Goal: Participate in discussion

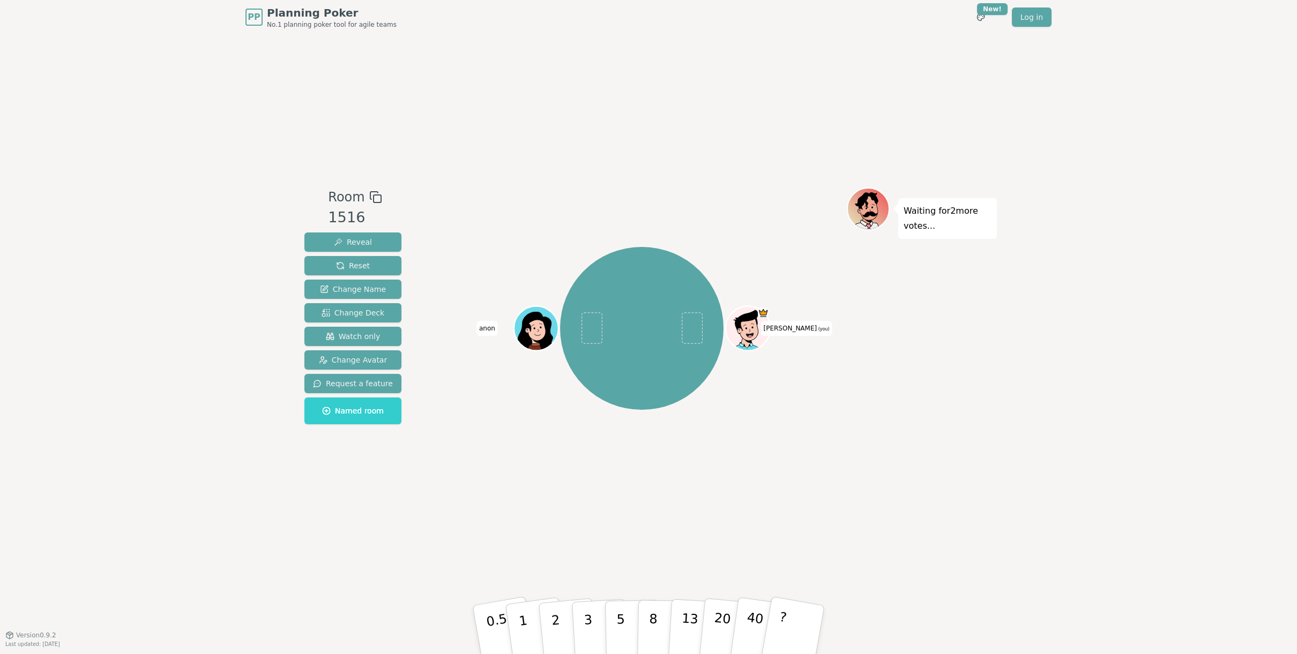
click at [889, 387] on div "Waiting for 2 more votes..." at bounding box center [922, 335] width 150 height 295
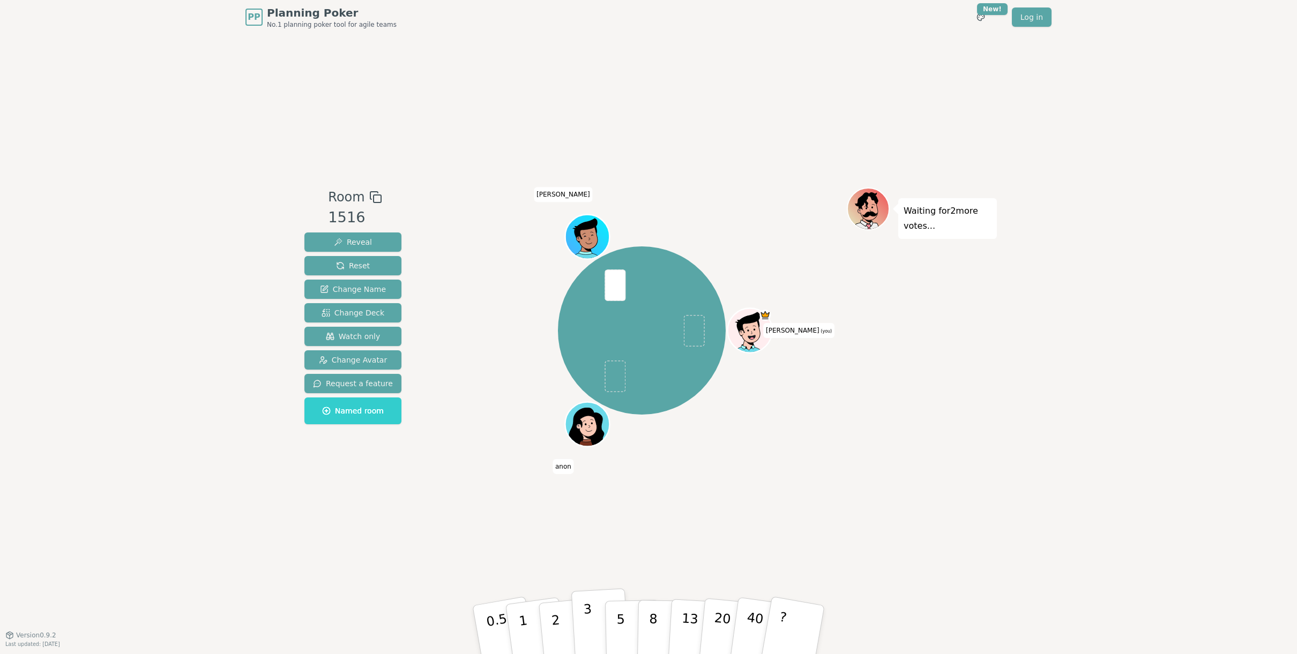
drag, startPoint x: 585, startPoint y: 620, endPoint x: 608, endPoint y: 596, distance: 33.4
click at [585, 619] on p "3" at bounding box center [589, 631] width 12 height 58
click at [955, 367] on div "Waiting for [PERSON_NAME] 's vote..." at bounding box center [922, 335] width 150 height 295
click at [1116, 319] on div "PP Planning Poker No.1 planning poker tool for agile teams Toggle theme New! Lo…" at bounding box center [648, 327] width 1297 height 654
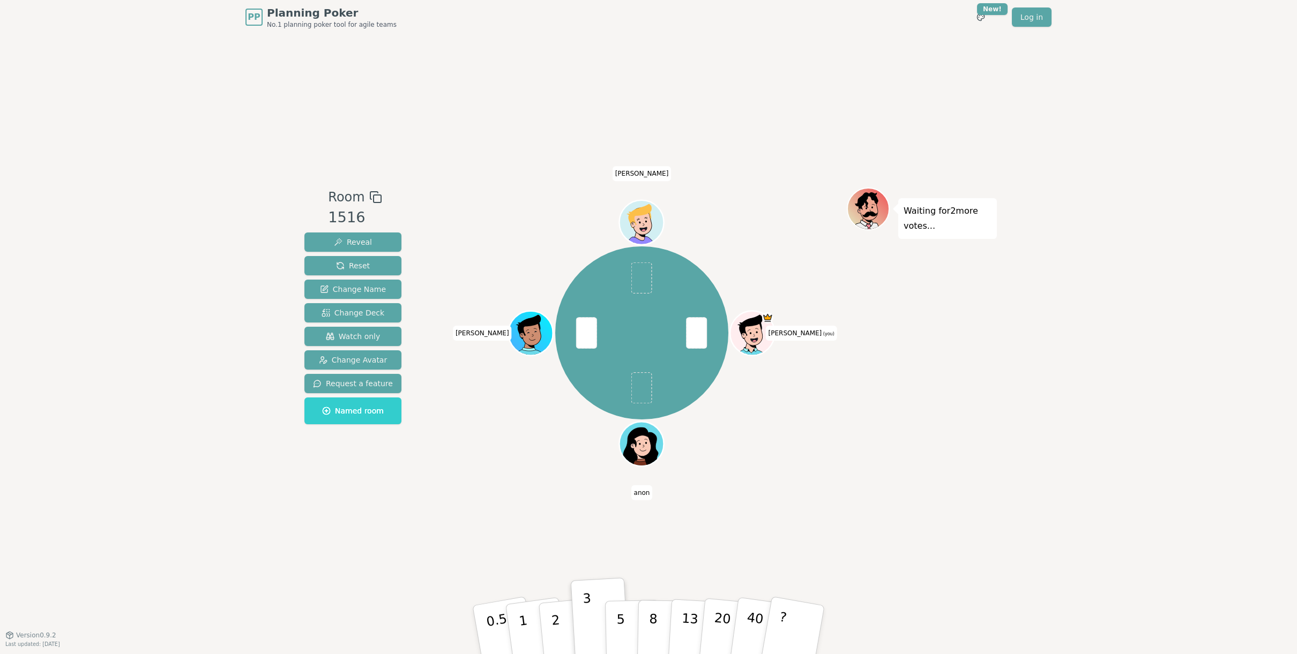
click at [1027, 428] on div "PP Planning Poker No.1 planning poker tool for agile teams Toggle theme New! Lo…" at bounding box center [648, 327] width 1297 height 654
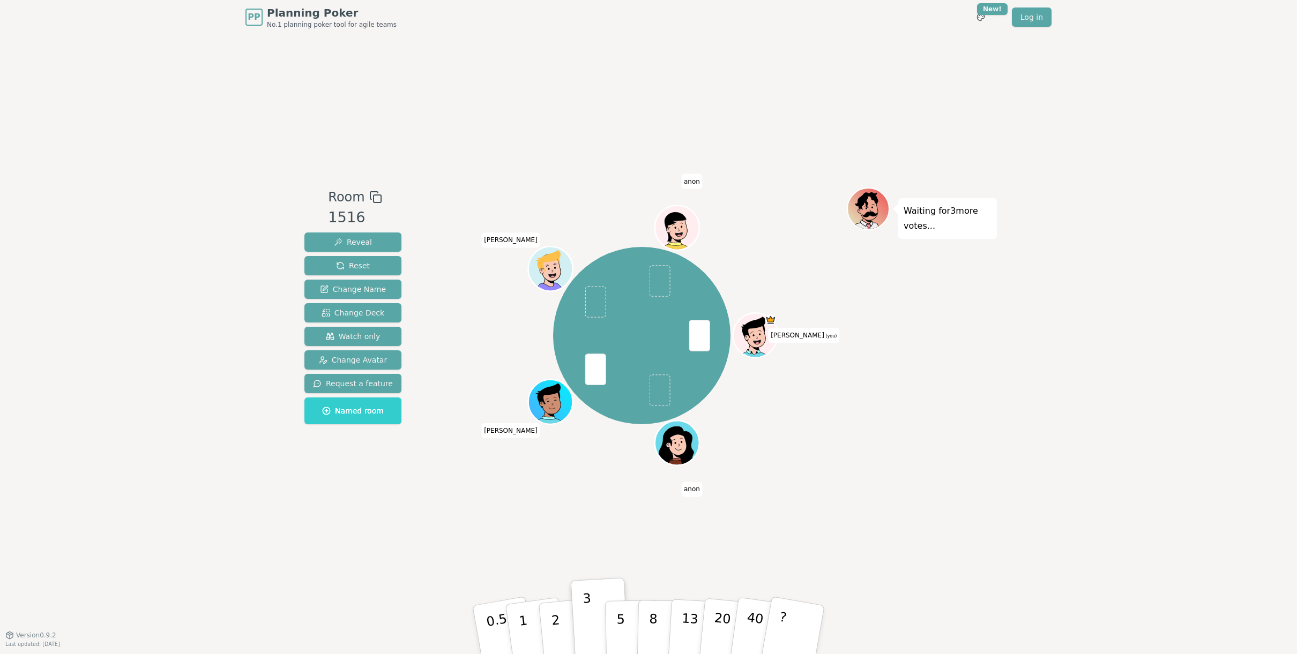
click at [1144, 402] on div "PP Planning Poker No.1 planning poker tool for agile teams Toggle theme New! Lo…" at bounding box center [648, 327] width 1297 height 654
click at [376, 240] on button "Reveal" at bounding box center [352, 242] width 97 height 19
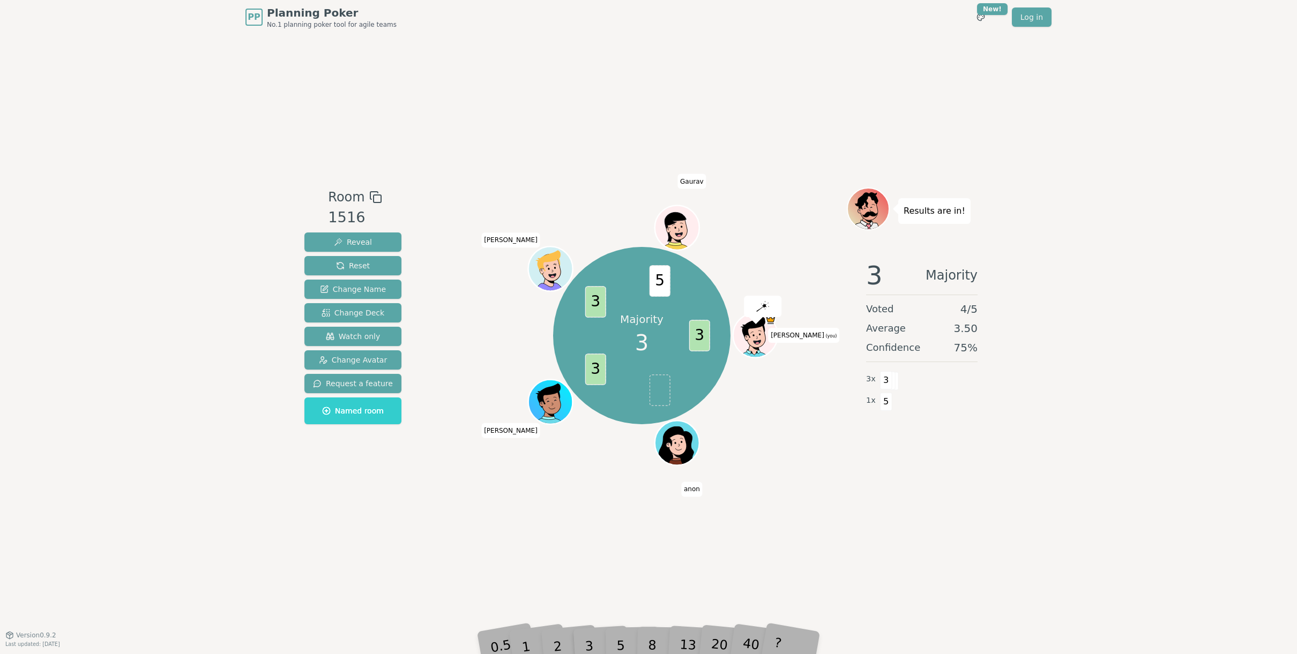
click at [869, 496] on div "Room 1516 Reveal Reset Change Name Change Deck Watch only Change Avatar Request…" at bounding box center [648, 334] width 697 height 601
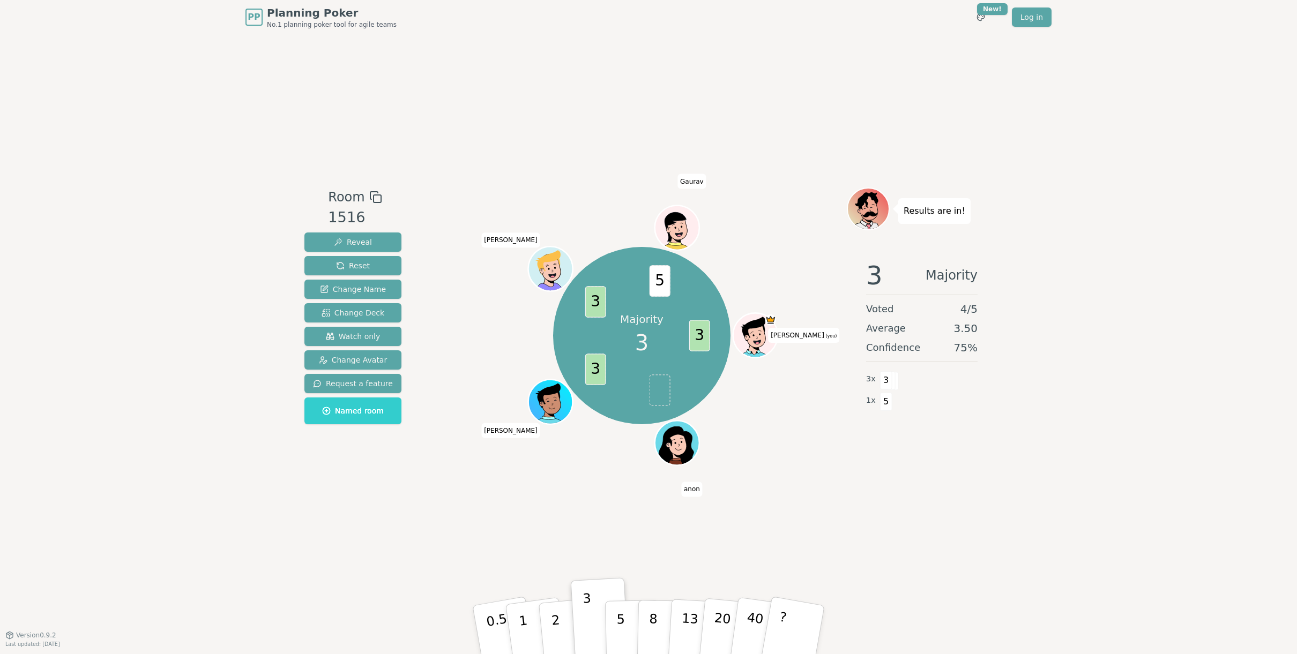
click at [6, 129] on div "PP Planning Poker No.1 planning poker tool for agile teams Toggle theme New! Lo…" at bounding box center [648, 327] width 1297 height 654
click at [64, 162] on div "PP Planning Poker No.1 planning poker tool for agile teams Toggle theme New! Lo…" at bounding box center [648, 327] width 1297 height 654
